Goal: Find specific page/section: Find specific page/section

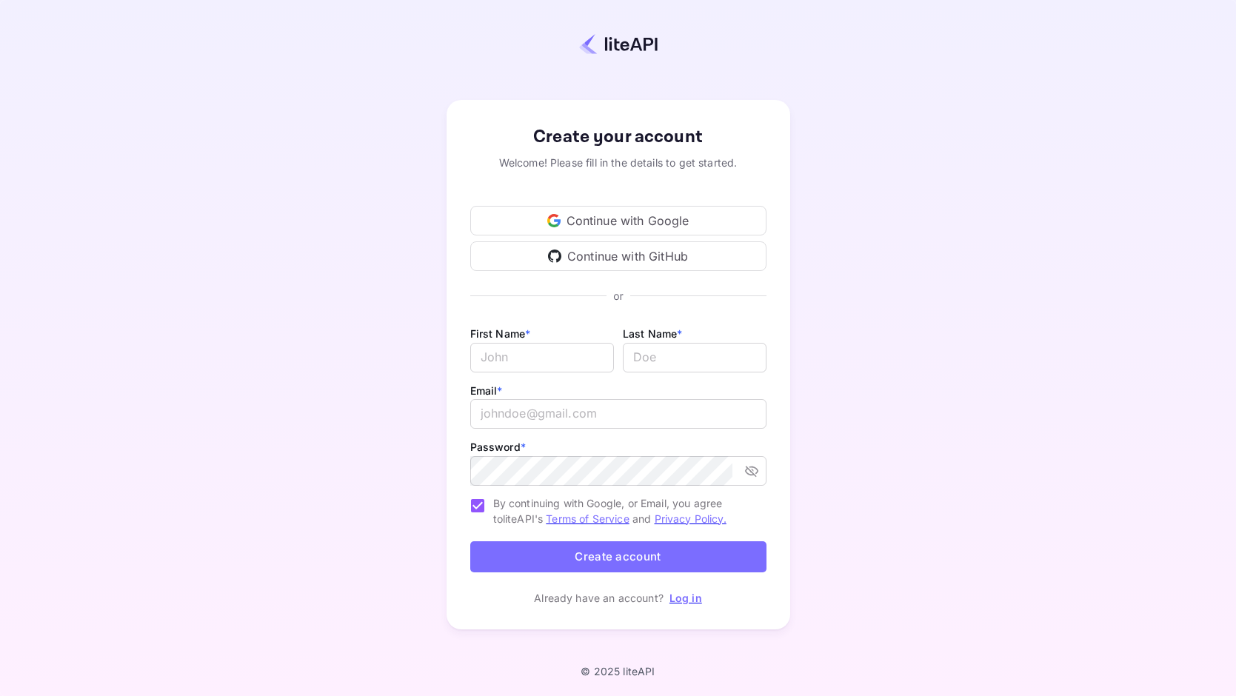
click at [678, 595] on link "Log in" at bounding box center [685, 598] width 33 height 13
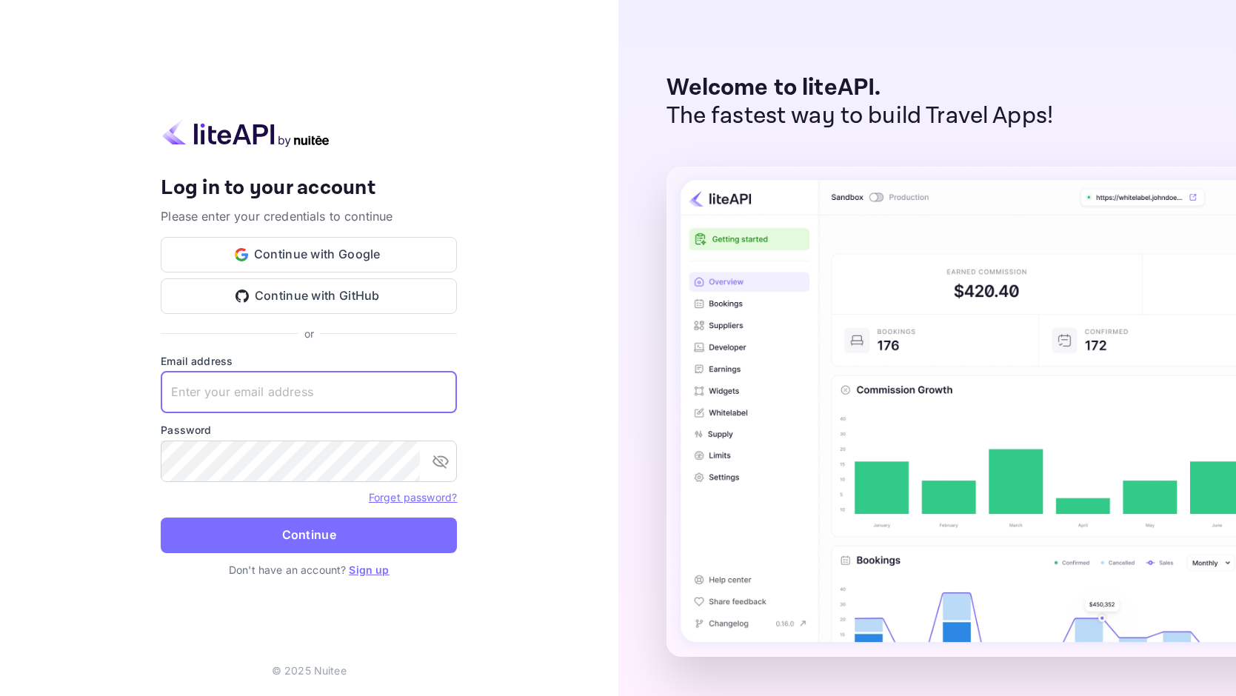
type input "[EMAIL_ADDRESS][DOMAIN_NAME]"
click at [441, 389] on input "[EMAIL_ADDRESS][DOMAIN_NAME]" at bounding box center [309, 392] width 296 height 41
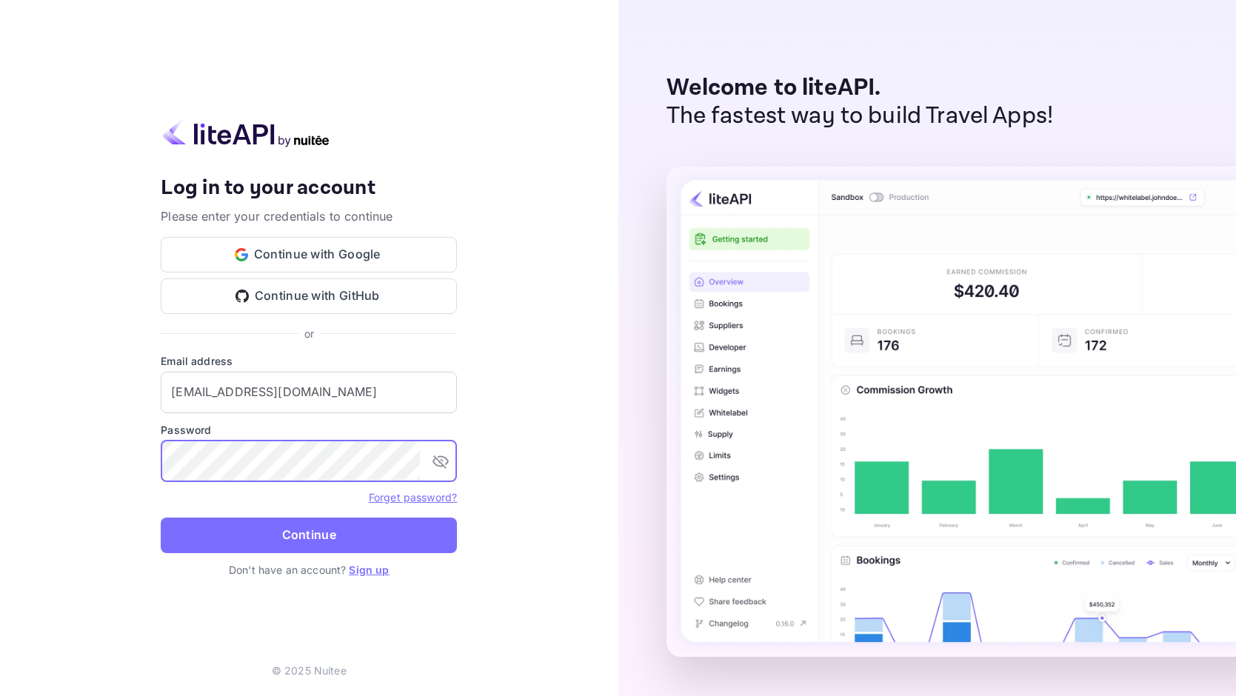
click at [309, 535] on button "Continue" at bounding box center [309, 536] width 296 height 36
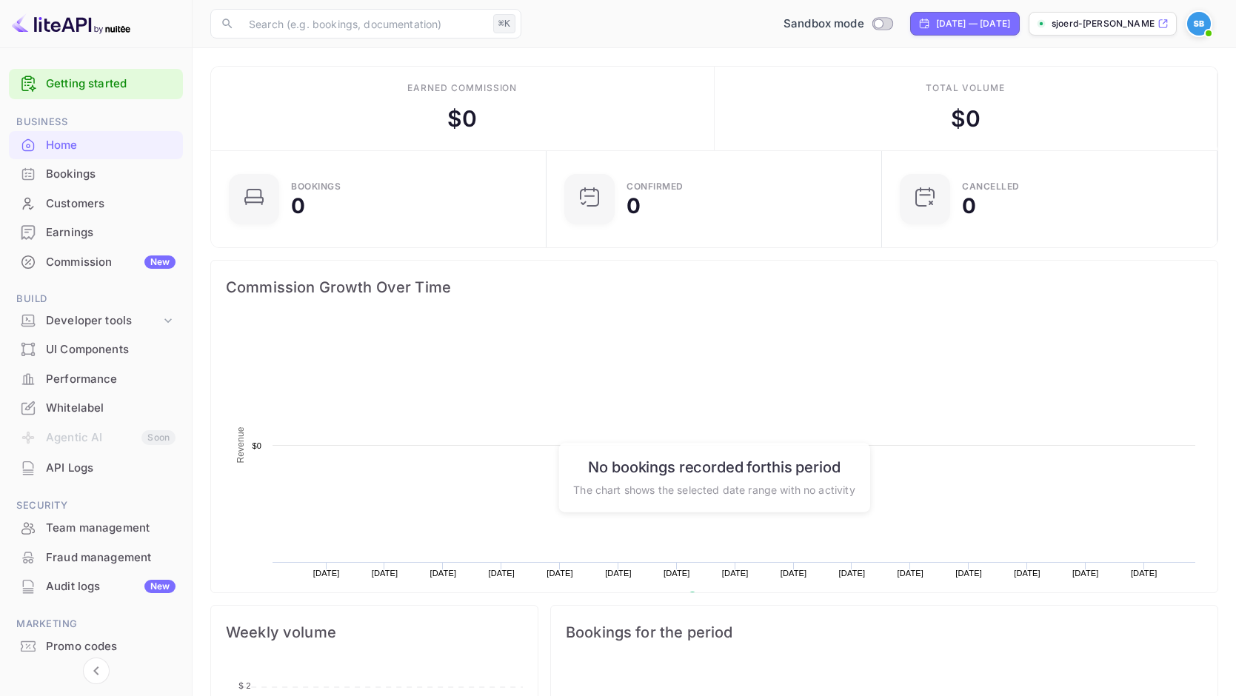
scroll to position [241, 327]
click at [112, 345] on div "UI Components" at bounding box center [111, 349] width 130 height 17
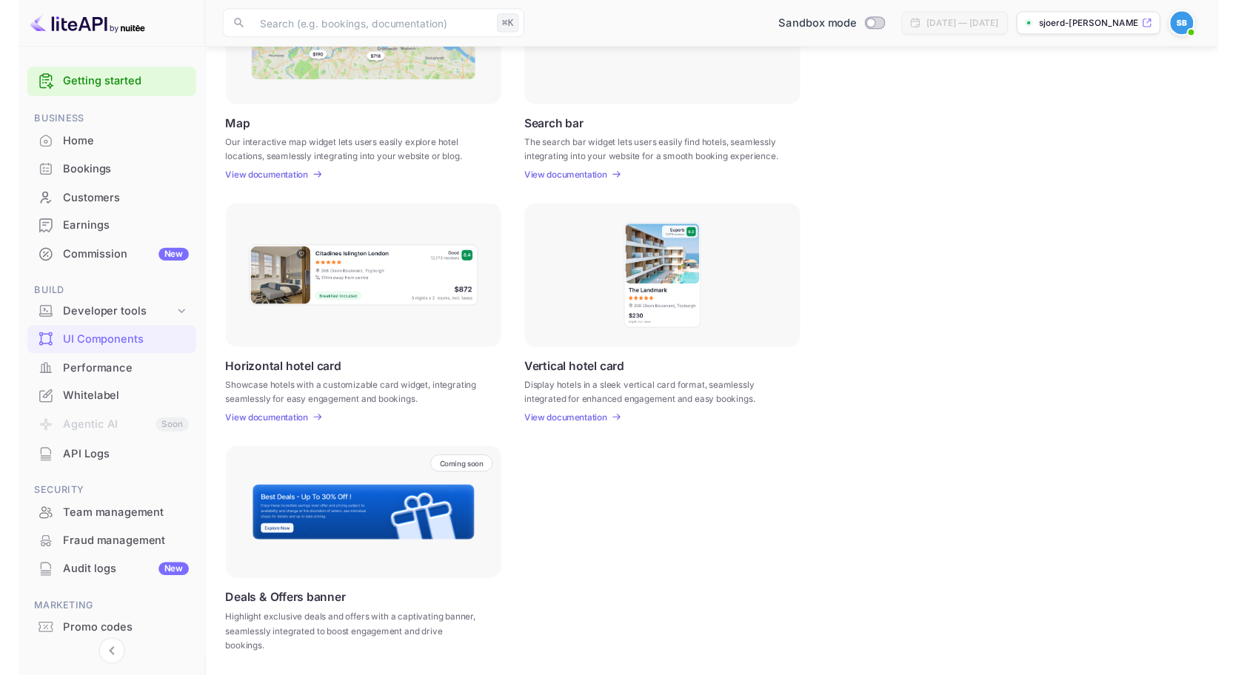
scroll to position [301, 0]
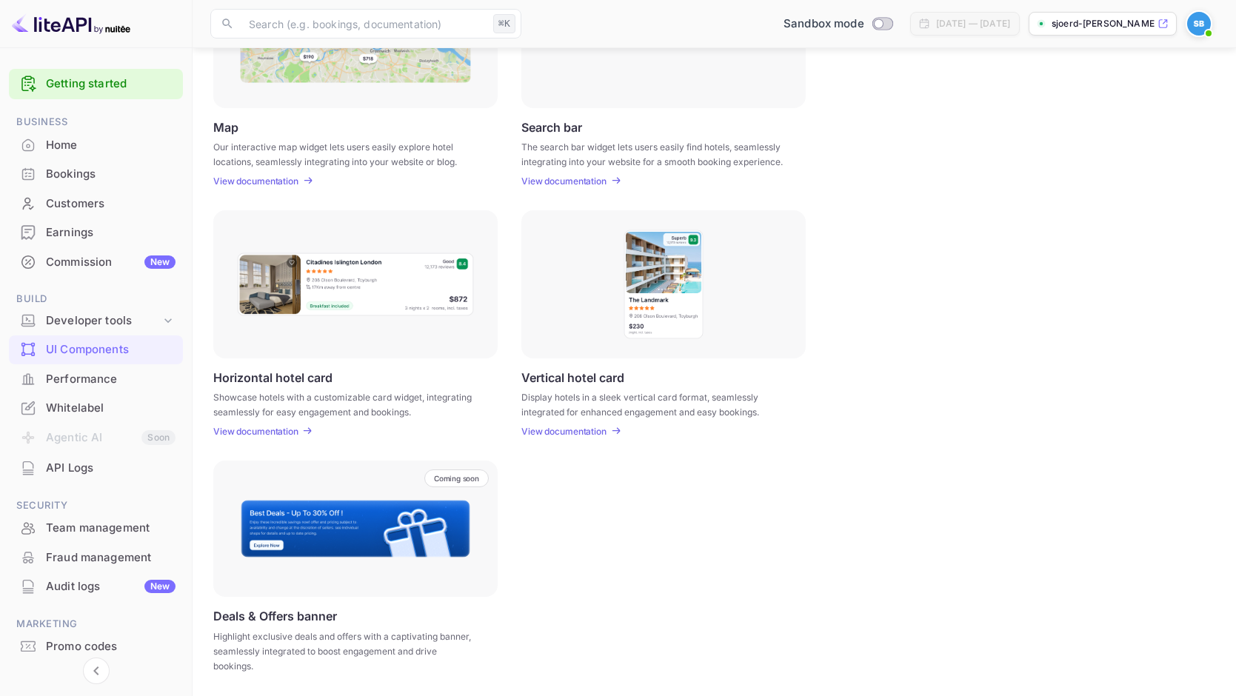
click at [292, 429] on p "View documentation" at bounding box center [255, 431] width 85 height 11
